Goal: Navigation & Orientation: Find specific page/section

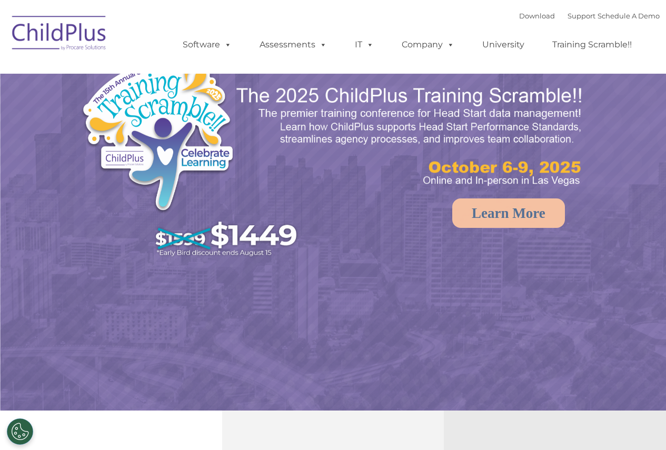
select select "MEDIUM"
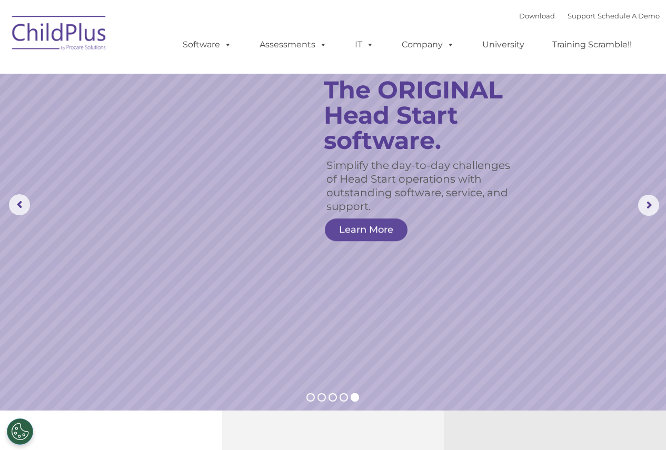
click at [57, 33] on img at bounding box center [59, 34] width 105 height 53
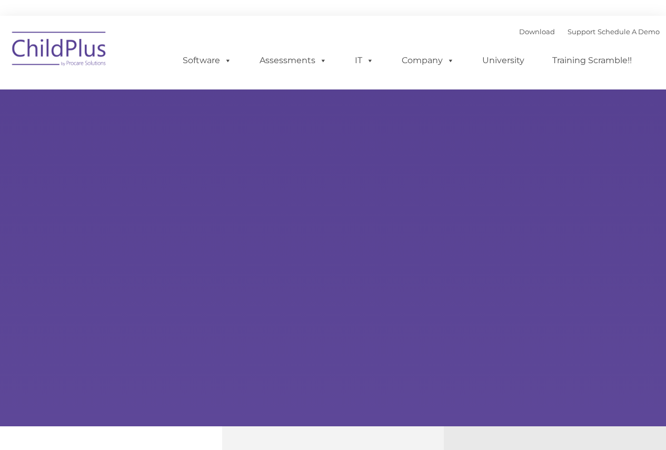
type input ""
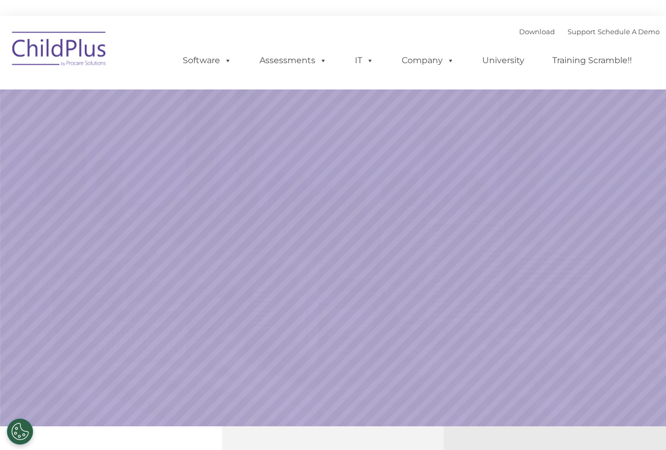
select select "MEDIUM"
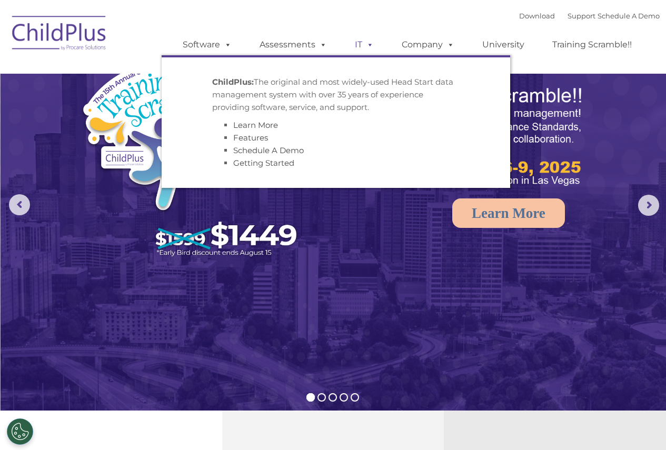
select select "MEDIUM"
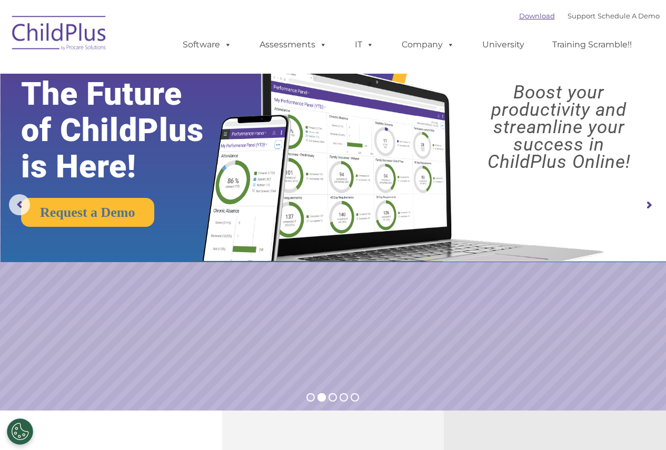
click at [519, 19] on link "Download" at bounding box center [537, 16] width 36 height 8
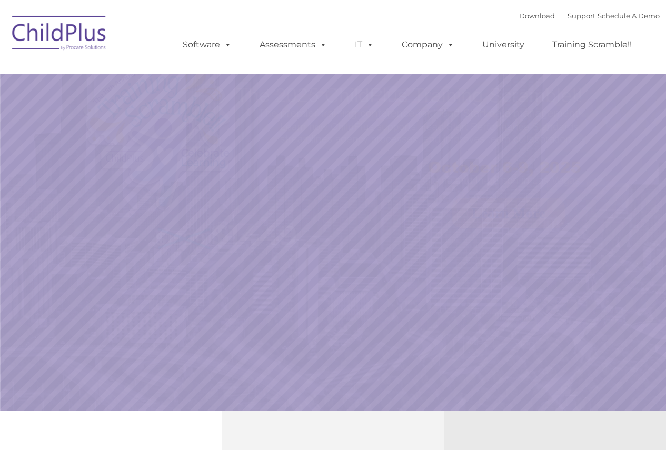
select select "MEDIUM"
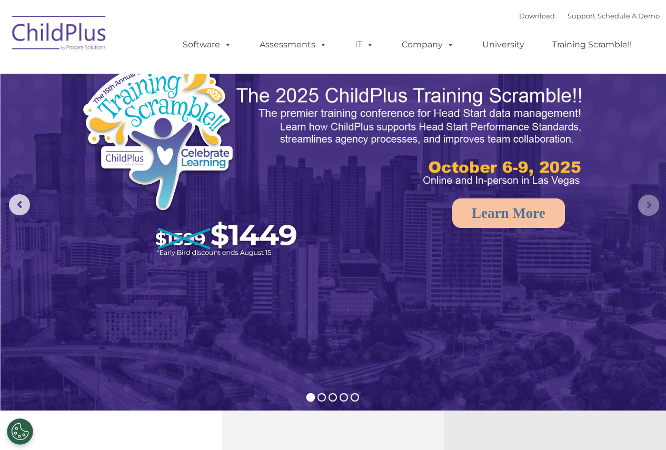
click at [645, 208] on rs-arrow at bounding box center [648, 205] width 21 height 21
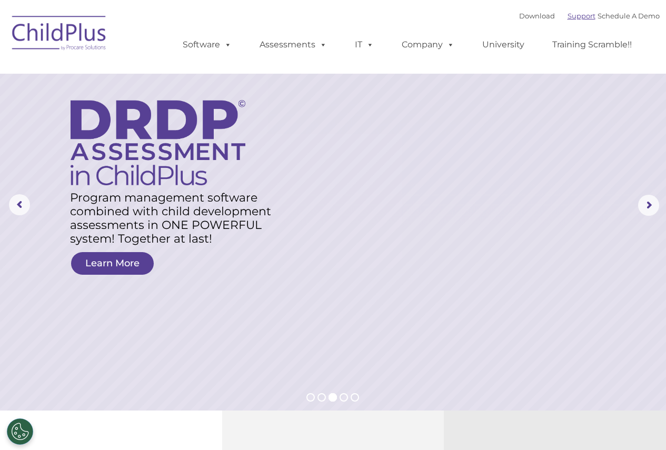
click at [567, 16] on link "Support" at bounding box center [581, 16] width 28 height 8
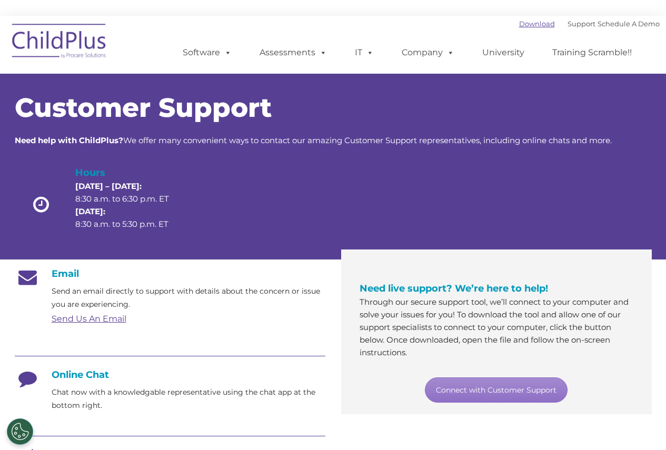
click at [528, 27] on link "Download" at bounding box center [537, 23] width 36 height 8
